Goal: Find specific page/section: Find specific page/section

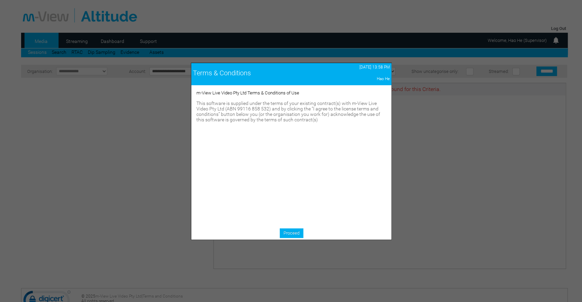
drag, startPoint x: 296, startPoint y: 228, endPoint x: 293, endPoint y: 230, distance: 4.1
click at [296, 228] on div "m-View Live Video Pty Ltd Terms & Conditions of Use This software is supplied u…" at bounding box center [291, 156] width 200 height 143
click at [293, 230] on link "Proceed" at bounding box center [291, 233] width 23 height 10
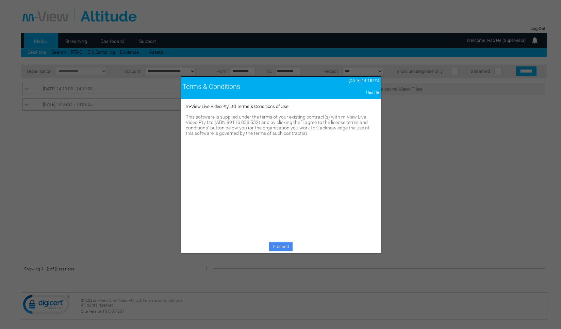
click at [281, 245] on link "Proceed" at bounding box center [280, 247] width 23 height 10
